Goal: Task Accomplishment & Management: Use online tool/utility

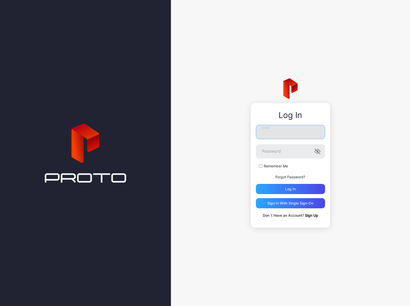
click at [277, 128] on input "Email" at bounding box center [290, 132] width 69 height 14
type input "**********"
click at [256, 184] on button "Log in" at bounding box center [290, 189] width 69 height 10
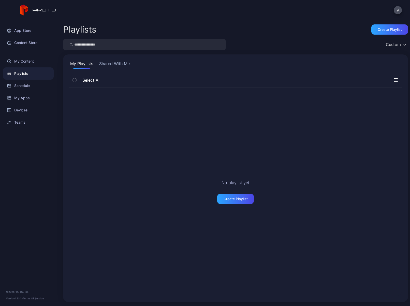
click at [111, 64] on button "Shared With Me" at bounding box center [114, 65] width 33 height 8
click at [80, 68] on button "My Playlists" at bounding box center [81, 65] width 25 height 8
click at [21, 97] on div "My Apps" at bounding box center [28, 98] width 51 height 12
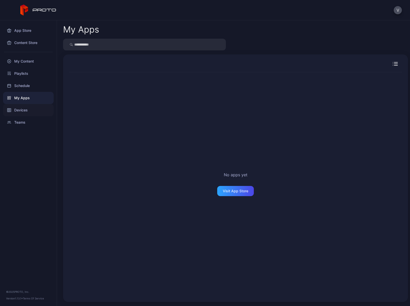
click at [24, 113] on div "Devices" at bounding box center [28, 110] width 51 height 12
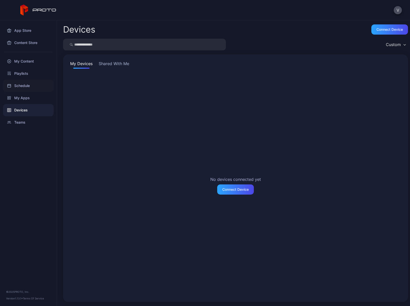
click at [26, 87] on div "Schedule" at bounding box center [28, 86] width 51 height 12
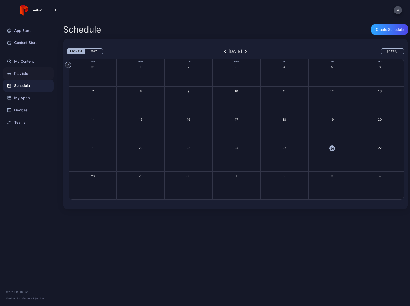
click at [28, 69] on div "Playlists" at bounding box center [28, 73] width 51 height 12
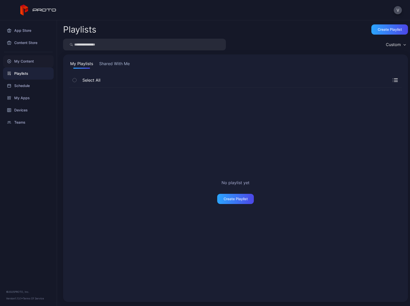
click at [28, 65] on div "My Content" at bounding box center [28, 61] width 51 height 12
click at [20, 98] on div "My Apps" at bounding box center [28, 98] width 51 height 12
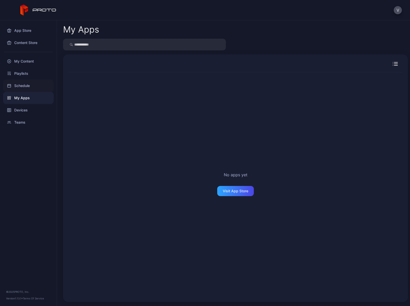
click at [28, 87] on div "Schedule" at bounding box center [28, 86] width 51 height 12
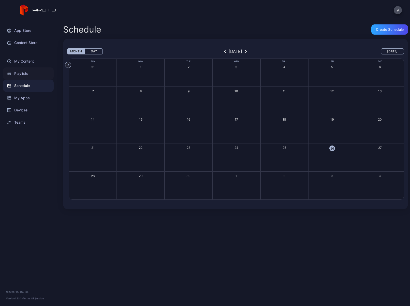
click at [26, 74] on div "Playlists" at bounding box center [28, 73] width 51 height 12
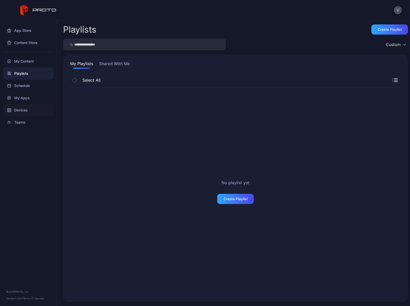
click at [24, 110] on div "Devices" at bounding box center [28, 110] width 51 height 12
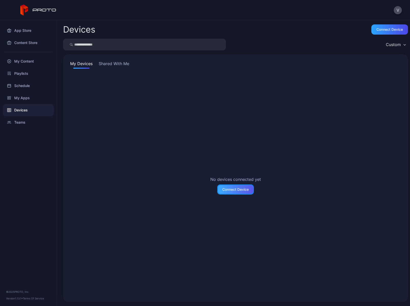
click at [229, 194] on div "Connect Device" at bounding box center [235, 189] width 37 height 10
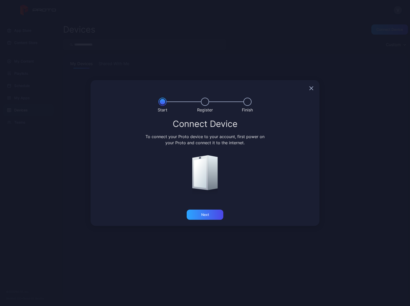
click at [313, 85] on div at bounding box center [205, 88] width 229 height 16
click at [311, 88] on icon "button" at bounding box center [311, 87] width 3 height 3
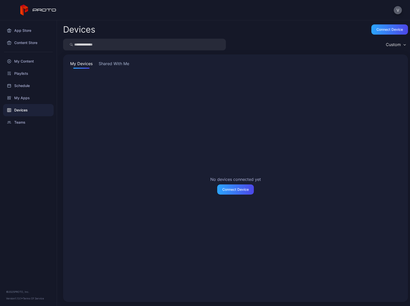
click at [394, 10] on button "V" at bounding box center [398, 10] width 8 height 8
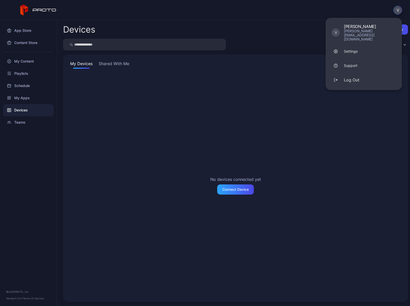
click at [313, 22] on div "Devices Connect device Custom My Devices Shared With Me No devices connected ye…" at bounding box center [233, 163] width 353 height 286
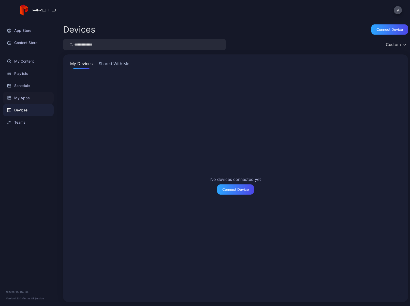
click at [25, 100] on div "My Apps" at bounding box center [28, 98] width 51 height 12
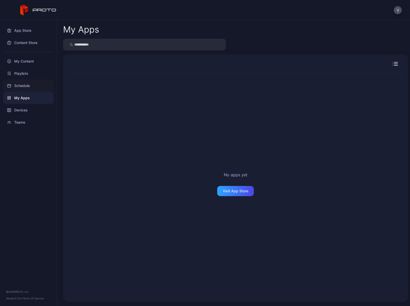
click at [24, 89] on div "Schedule" at bounding box center [28, 86] width 51 height 12
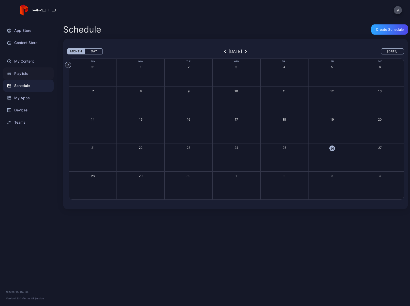
click at [27, 71] on div "Playlists" at bounding box center [28, 73] width 51 height 12
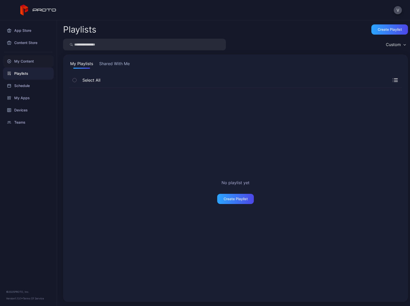
click at [28, 61] on div "My Content" at bounding box center [28, 61] width 51 height 12
click at [107, 62] on button "Shared With Me" at bounding box center [114, 65] width 33 height 8
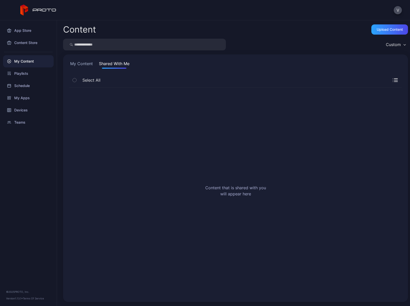
click at [77, 64] on button "My Content" at bounding box center [81, 65] width 25 height 8
click at [32, 45] on div "Content Store" at bounding box center [28, 43] width 51 height 12
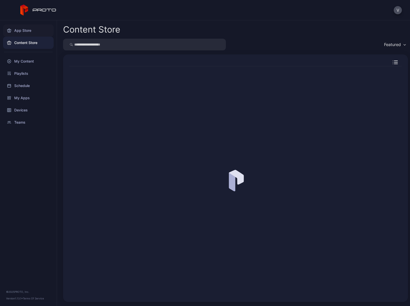
click at [29, 33] on div "App Store" at bounding box center [28, 30] width 51 height 12
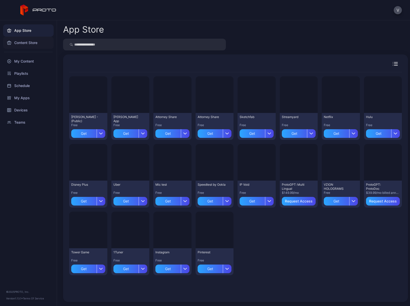
click at [30, 42] on div "Content Store" at bounding box center [28, 43] width 51 height 12
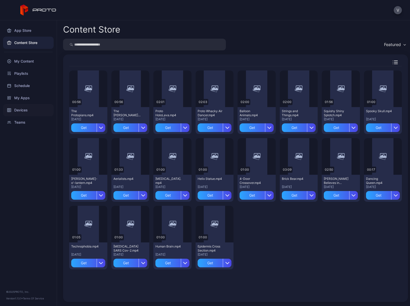
click at [20, 107] on div "Devices" at bounding box center [28, 110] width 51 height 12
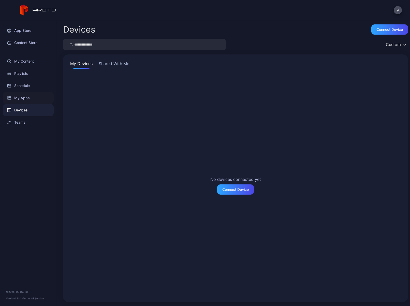
click at [25, 94] on div "My Apps" at bounding box center [28, 98] width 51 height 12
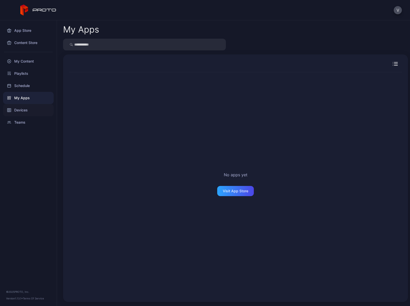
click at [24, 112] on div "Devices" at bounding box center [28, 110] width 51 height 12
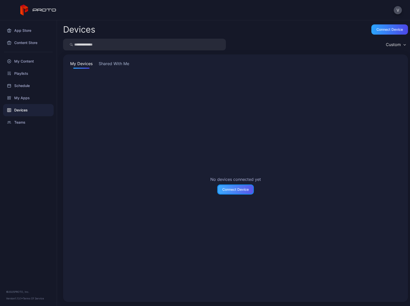
click at [232, 193] on div "Connect Device" at bounding box center [235, 189] width 37 height 10
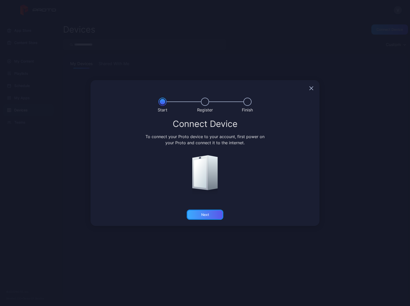
click at [206, 216] on div "Next" at bounding box center [205, 215] width 8 height 4
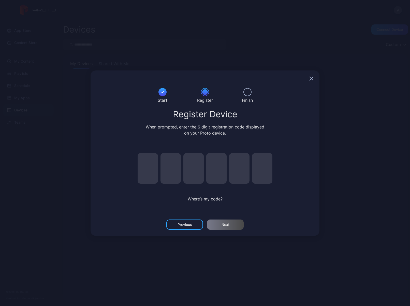
click at [310, 80] on icon "button" at bounding box center [311, 78] width 3 height 3
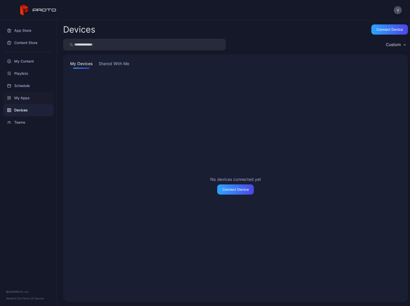
click at [23, 97] on div "My Apps" at bounding box center [28, 98] width 51 height 12
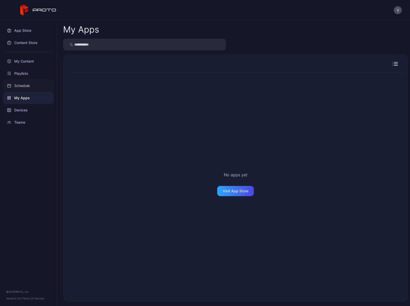
click at [23, 87] on div "Schedule" at bounding box center [28, 86] width 51 height 12
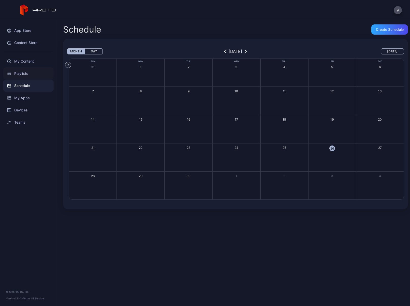
click at [24, 72] on div "Playlists" at bounding box center [28, 73] width 51 height 12
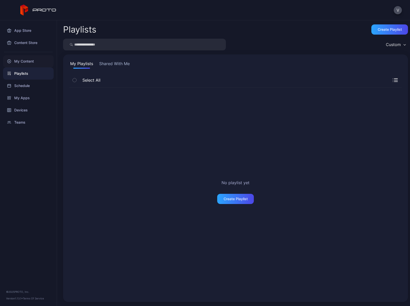
click at [28, 60] on div "My Content" at bounding box center [28, 61] width 51 height 12
click at [29, 41] on div "Content Store" at bounding box center [28, 43] width 51 height 12
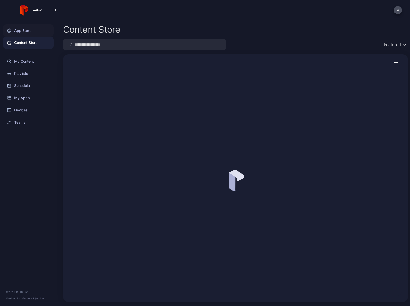
click at [29, 30] on div "App Store" at bounding box center [28, 30] width 51 height 12
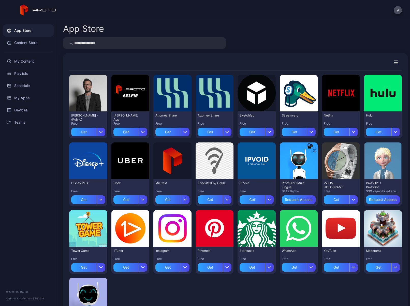
click at [386, 12] on div "V" at bounding box center [205, 10] width 410 height 20
click at [395, 12] on button "V" at bounding box center [398, 10] width 8 height 8
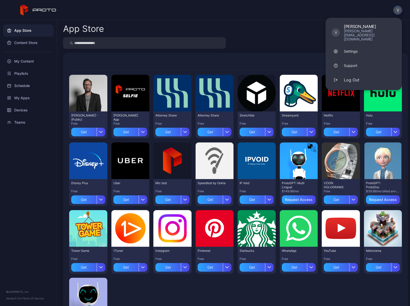
click at [367, 12] on div "V V Viliami Havea viliami.havea@accenture.com Settings Support Log Out" at bounding box center [205, 10] width 410 height 20
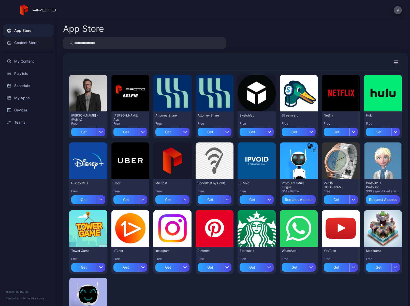
click at [23, 43] on div "Content Store" at bounding box center [28, 43] width 51 height 12
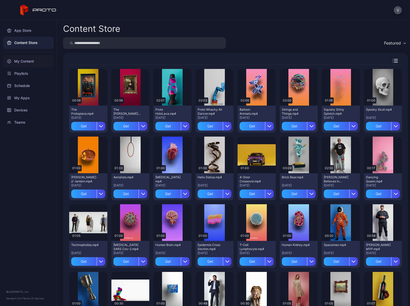
click at [35, 60] on div "My Content" at bounding box center [28, 61] width 51 height 12
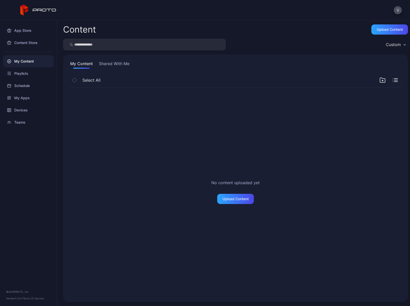
click at [74, 80] on icon "button" at bounding box center [75, 80] width 4 height 6
click at [108, 64] on button "Shared With Me" at bounding box center [114, 65] width 33 height 8
click at [84, 62] on button "My Content" at bounding box center [81, 65] width 25 height 8
click at [32, 74] on div "Playlists" at bounding box center [28, 73] width 51 height 12
click at [35, 85] on div "Schedule" at bounding box center [28, 86] width 51 height 12
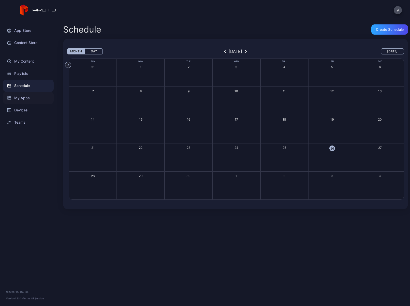
click at [22, 97] on div "My Apps" at bounding box center [28, 98] width 51 height 12
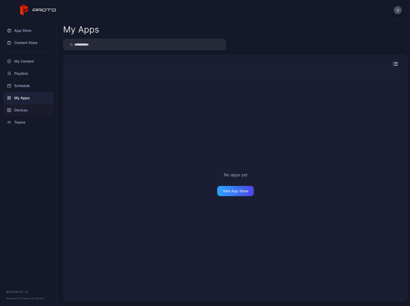
click at [30, 111] on div "Devices" at bounding box center [28, 110] width 51 height 12
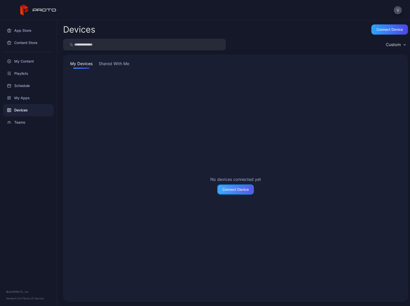
click at [241, 190] on div "Connect Device" at bounding box center [235, 189] width 26 height 4
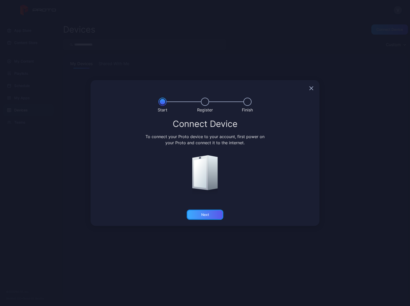
click at [210, 214] on div "Next" at bounding box center [205, 215] width 37 height 10
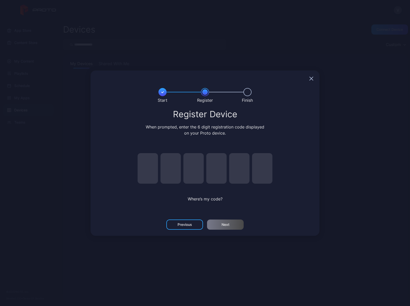
click at [315, 76] on div at bounding box center [205, 78] width 229 height 16
click at [314, 77] on div at bounding box center [205, 78] width 229 height 16
click at [312, 79] on icon "button" at bounding box center [311, 78] width 3 height 3
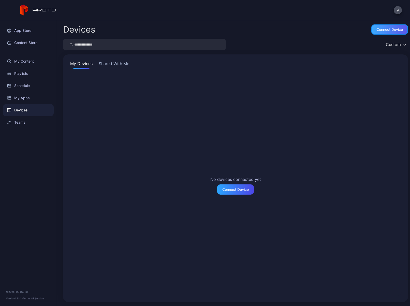
click at [374, 33] on div "Connect device" at bounding box center [389, 29] width 37 height 10
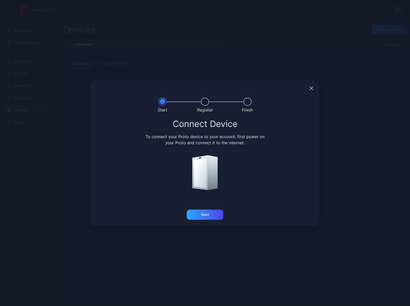
click at [311, 90] on icon "button" at bounding box center [311, 88] width 4 height 4
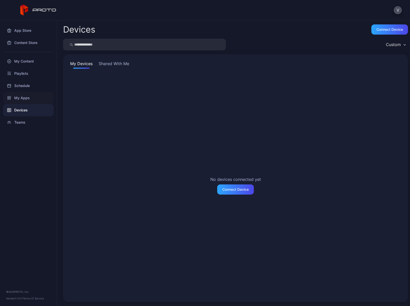
click at [20, 101] on div "My Apps" at bounding box center [28, 98] width 51 height 12
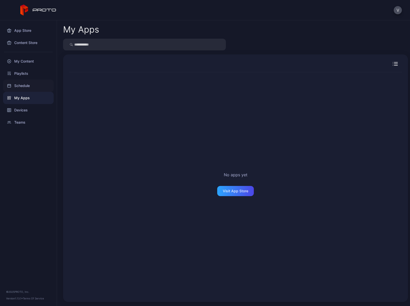
click at [22, 82] on div "Schedule" at bounding box center [28, 86] width 51 height 12
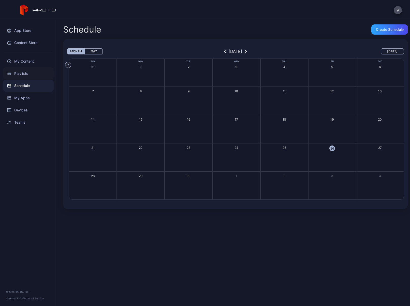
click at [27, 68] on div "Playlists" at bounding box center [28, 73] width 51 height 12
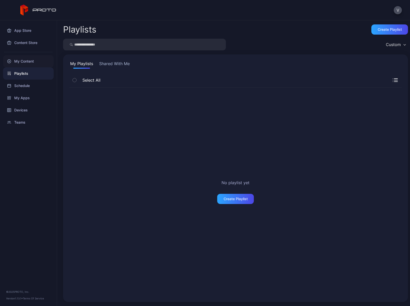
click at [28, 65] on div "My Content" at bounding box center [28, 61] width 51 height 12
click at [27, 41] on div "Content Store" at bounding box center [28, 43] width 51 height 12
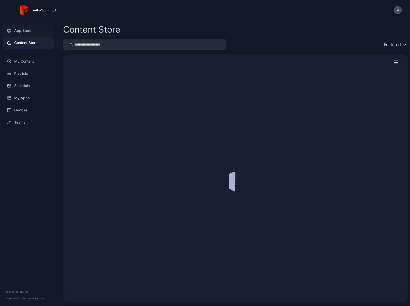
click at [27, 35] on div "App Store" at bounding box center [28, 30] width 51 height 12
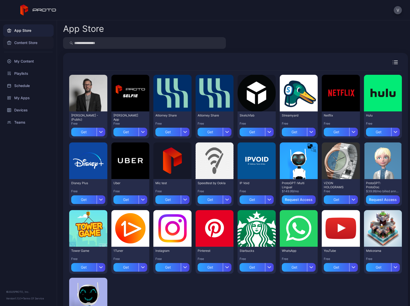
click at [28, 42] on div "Content Store" at bounding box center [28, 43] width 51 height 12
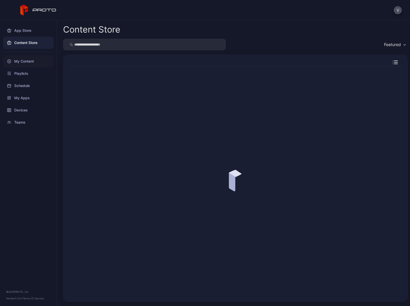
click at [27, 62] on div "My Content" at bounding box center [28, 61] width 51 height 12
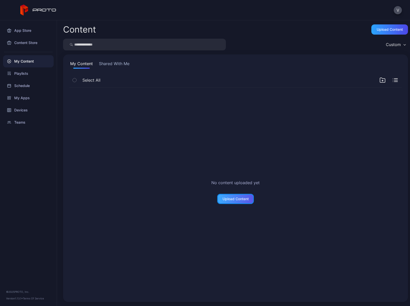
click at [241, 199] on div "Upload Content" at bounding box center [236, 199] width 26 height 4
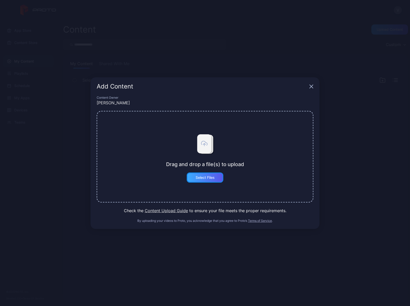
click at [208, 177] on div "Select Files" at bounding box center [205, 177] width 19 height 4
click at [208, 175] on button "Select Files" at bounding box center [205, 177] width 37 height 10
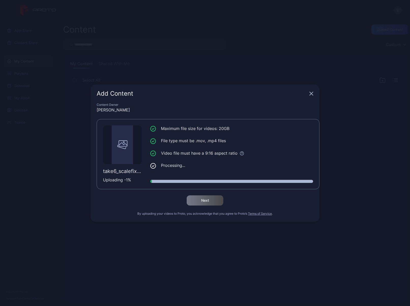
click at [309, 93] on icon "button" at bounding box center [311, 94] width 4 height 4
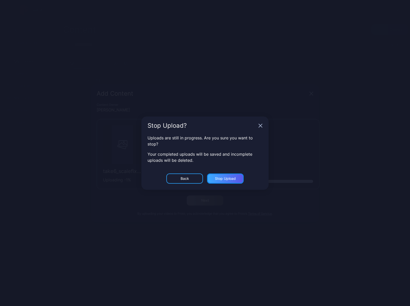
click at [223, 180] on div "Stop Upload" at bounding box center [225, 178] width 21 height 4
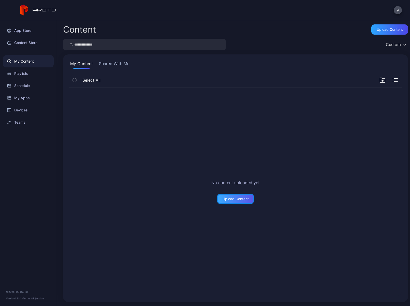
click at [236, 201] on div "Upload Content" at bounding box center [235, 199] width 37 height 10
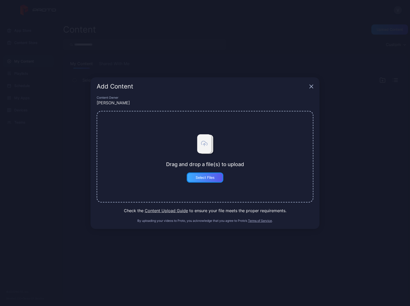
click at [208, 172] on div "Select Files" at bounding box center [205, 177] width 37 height 10
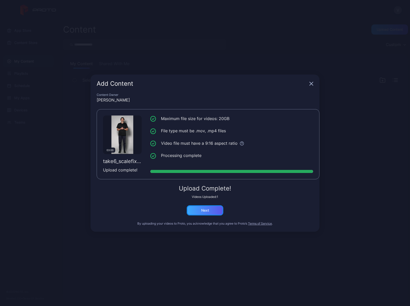
click at [208, 212] on div "Next" at bounding box center [205, 210] width 8 height 4
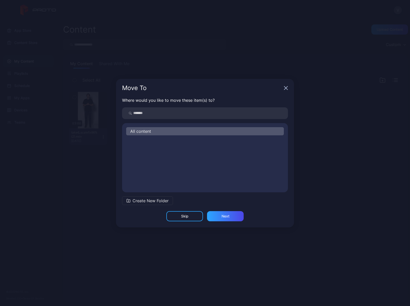
click at [158, 132] on div "All content" at bounding box center [205, 131] width 158 height 8
click at [227, 217] on div "Next" at bounding box center [226, 216] width 8 height 4
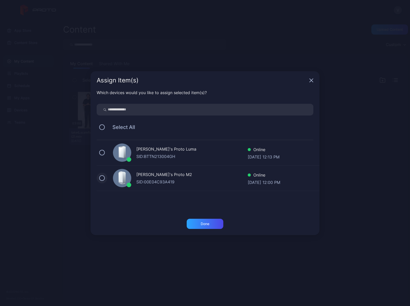
click at [102, 177] on button at bounding box center [102, 178] width 6 height 6
click at [210, 224] on div "Done" at bounding box center [205, 224] width 37 height 10
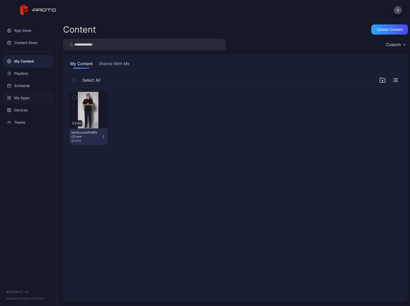
click at [29, 96] on div "My Apps" at bounding box center [28, 98] width 51 height 12
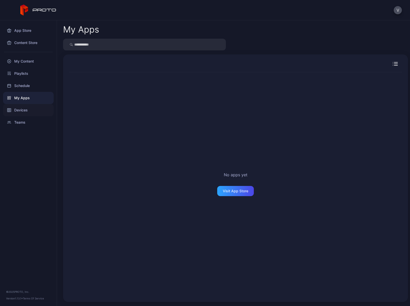
click at [32, 111] on div "Devices" at bounding box center [28, 110] width 51 height 12
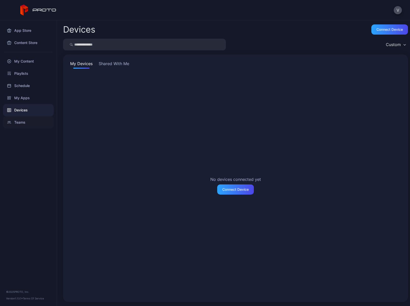
click at [27, 123] on div "Teams" at bounding box center [28, 122] width 51 height 12
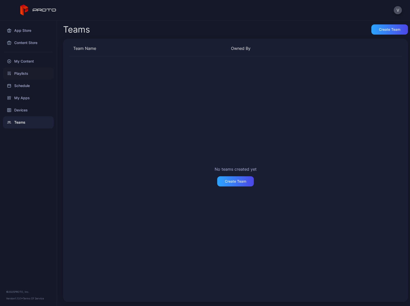
click at [29, 73] on div "Playlists" at bounding box center [28, 73] width 51 height 12
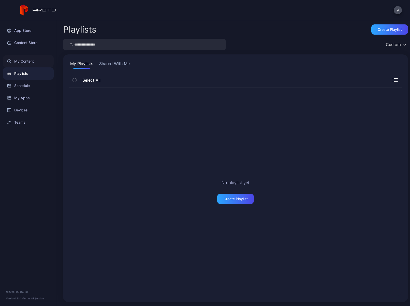
click at [31, 60] on div "My Content" at bounding box center [28, 61] width 51 height 12
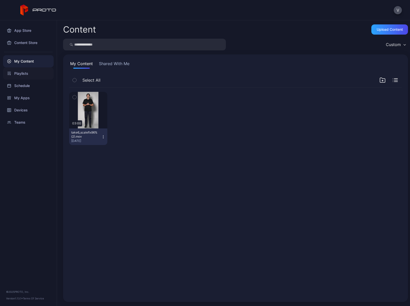
click at [32, 71] on div "Playlists" at bounding box center [28, 73] width 51 height 12
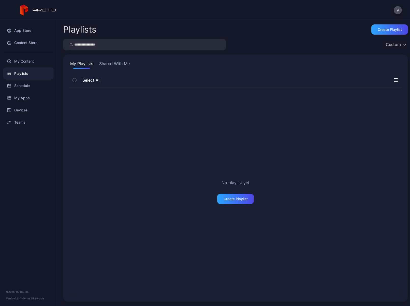
click at [31, 78] on div "Playlists" at bounding box center [28, 73] width 51 height 12
click at [32, 83] on div "Schedule" at bounding box center [28, 86] width 51 height 12
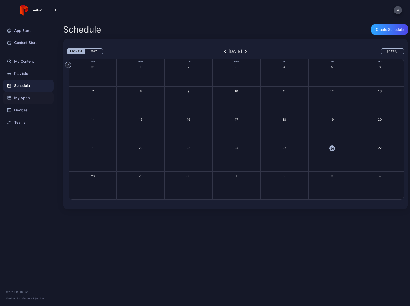
click at [27, 100] on div "My Apps" at bounding box center [28, 98] width 51 height 12
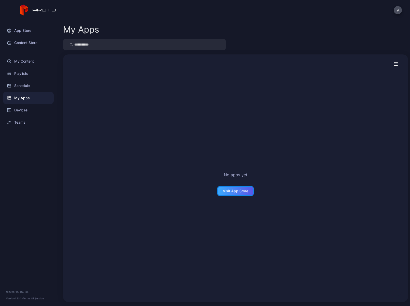
click at [228, 190] on div "Visit App Store" at bounding box center [235, 191] width 25 height 4
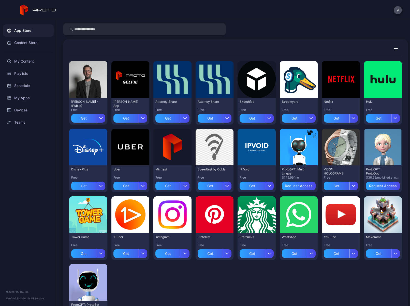
scroll to position [45, 0]
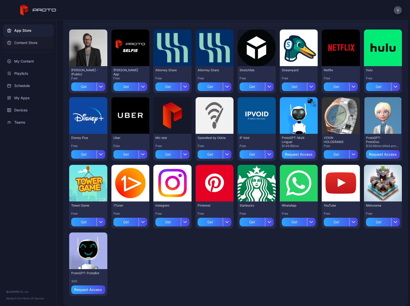
click at [27, 43] on div "Content Store" at bounding box center [28, 43] width 51 height 12
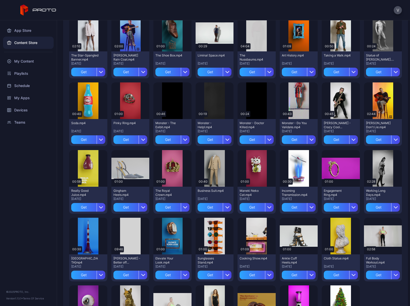
scroll to position [461, 0]
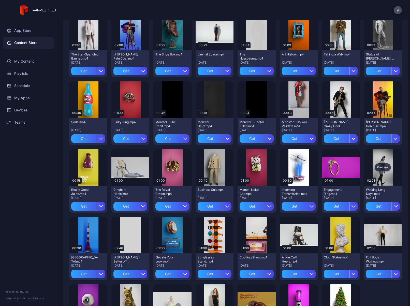
click at [376, 167] on div "Preview" at bounding box center [383, 167] width 16 height 8
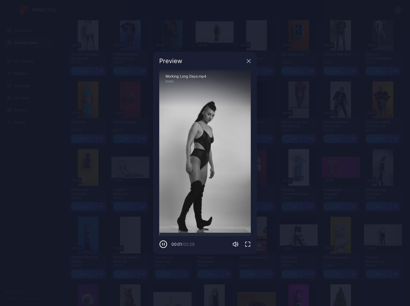
click at [244, 60] on div "Preview" at bounding box center [201, 61] width 85 height 6
click at [250, 62] on icon "button" at bounding box center [248, 60] width 3 height 3
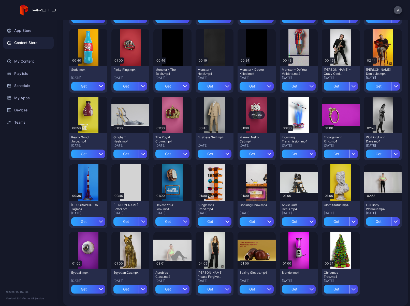
scroll to position [517, 0]
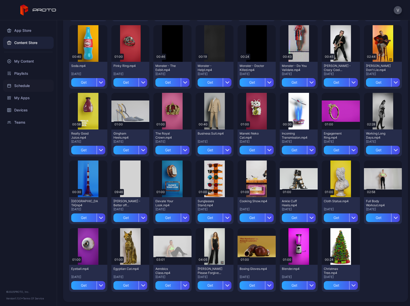
click at [24, 86] on div "Schedule" at bounding box center [28, 86] width 51 height 12
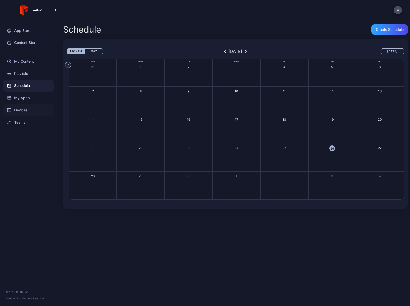
click at [24, 108] on div "Devices" at bounding box center [28, 110] width 51 height 12
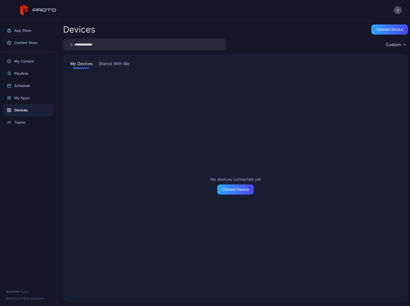
click at [124, 62] on button "Shared With Me" at bounding box center [114, 65] width 33 height 8
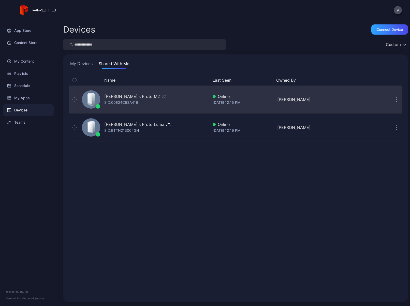
click at [85, 99] on div at bounding box center [91, 99] width 18 height 18
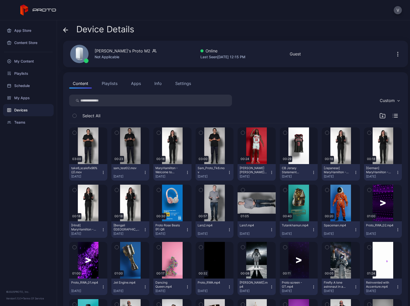
click at [135, 83] on button "Apps" at bounding box center [135, 83] width 17 height 10
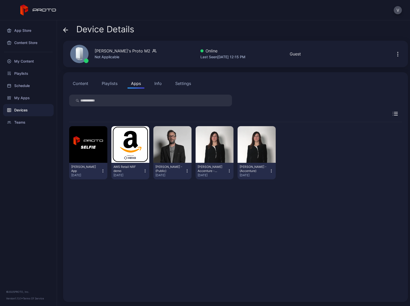
click at [81, 84] on button "Content" at bounding box center [80, 83] width 23 height 10
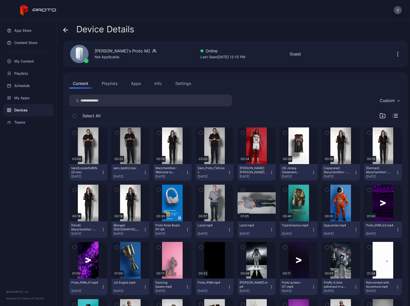
click at [183, 84] on div "Settings" at bounding box center [183, 83] width 16 height 6
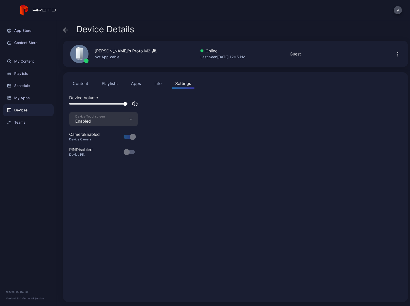
click at [163, 87] on button "Info" at bounding box center [158, 83] width 14 height 10
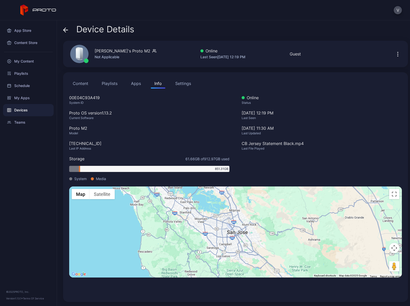
click at [135, 85] on button "Apps" at bounding box center [135, 83] width 17 height 10
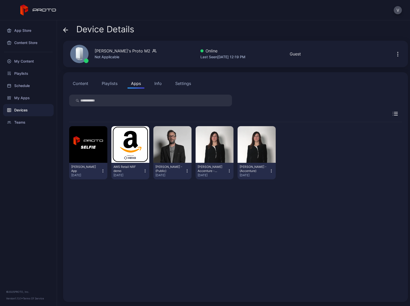
click at [112, 86] on button "Playlists" at bounding box center [109, 83] width 23 height 10
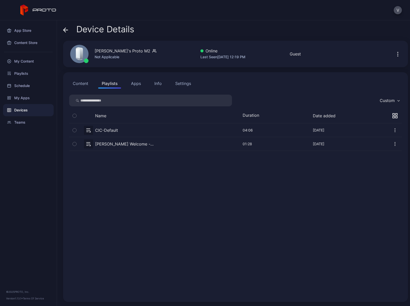
click at [81, 84] on button "Content" at bounding box center [80, 83] width 23 height 10
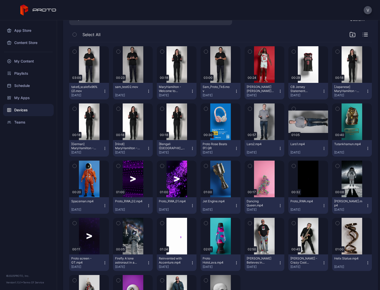
scroll to position [109, 0]
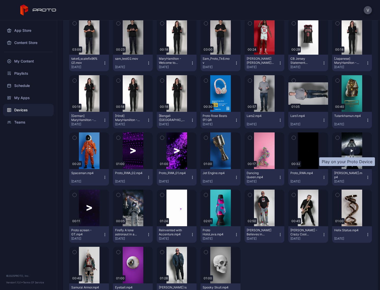
click at [349, 150] on div "button" at bounding box center [352, 151] width 16 height 8
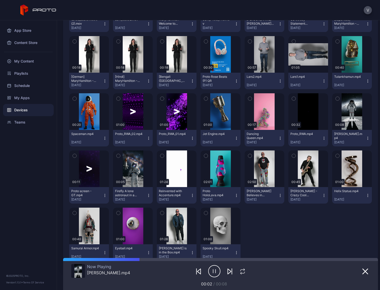
scroll to position [166, 0]
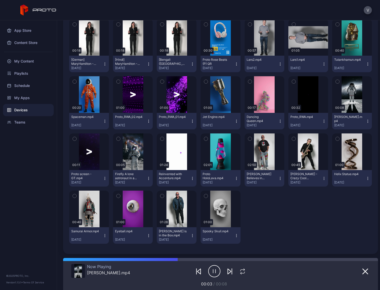
click at [211, 273] on icon "button" at bounding box center [214, 271] width 12 height 13
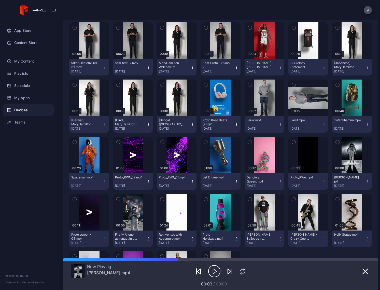
scroll to position [104, 0]
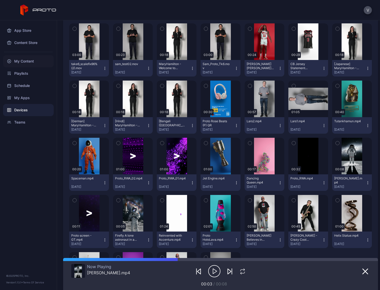
click at [19, 63] on div "My Content" at bounding box center [28, 61] width 51 height 12
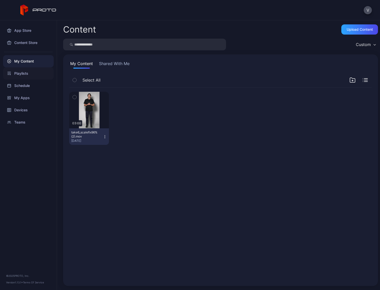
click at [18, 74] on div "Playlists" at bounding box center [28, 73] width 51 height 12
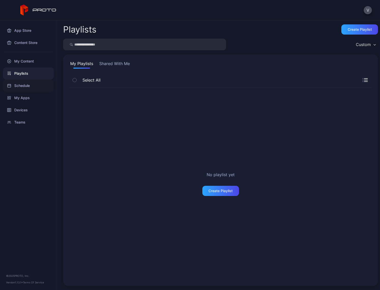
click at [20, 84] on div "Schedule" at bounding box center [28, 86] width 51 height 12
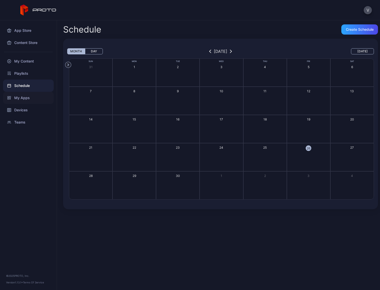
click at [27, 96] on div "My Apps" at bounding box center [28, 98] width 51 height 12
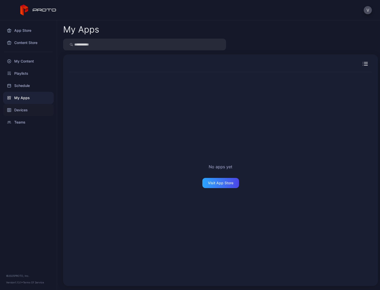
click at [26, 110] on div "Devices" at bounding box center [28, 110] width 51 height 12
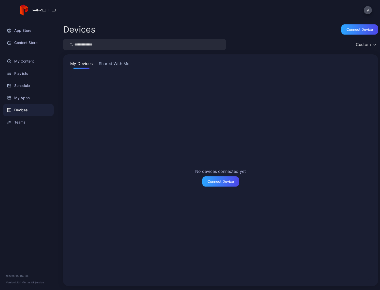
click at [115, 60] on div "My Devices Shared With Me No devices connected yet Connect Device" at bounding box center [220, 170] width 315 height 232
click at [346, 30] on div "Connect device" at bounding box center [359, 29] width 26 height 4
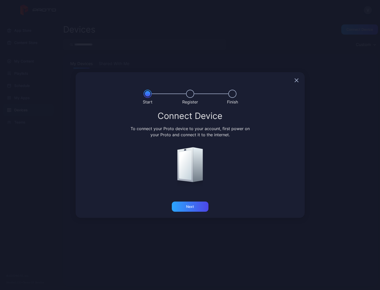
click at [299, 78] on div at bounding box center [190, 80] width 229 height 16
click at [296, 79] on icon "button" at bounding box center [296, 80] width 4 height 4
